Goal: Information Seeking & Learning: Compare options

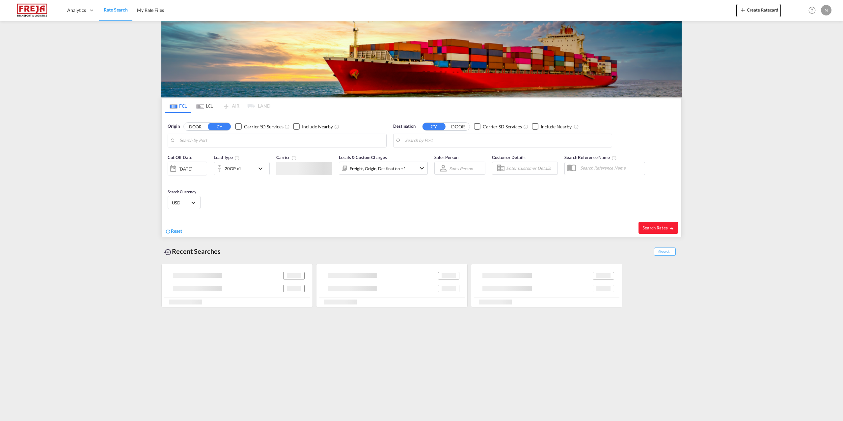
type input "[GEOGRAPHIC_DATA], DKFRC"
type input "Ambarli, TRAMB"
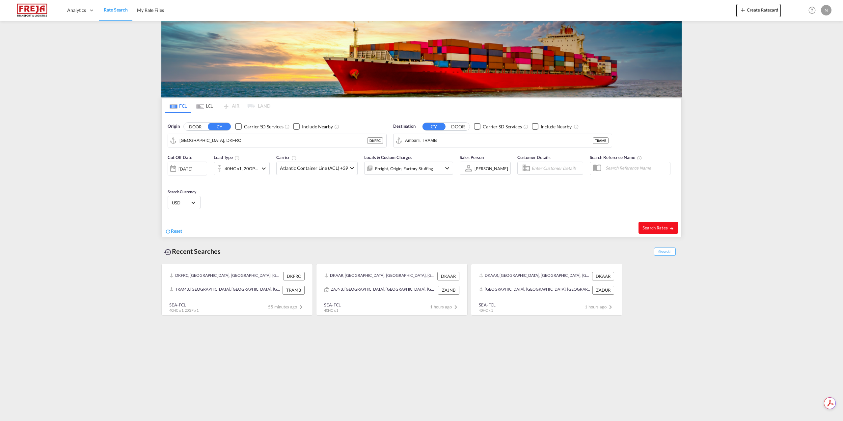
click at [648, 227] on span "Search Rates" at bounding box center [658, 227] width 32 height 5
type input "DKFRC to TRAMB / [DATE]"
